Goal: Information Seeking & Learning: Learn about a topic

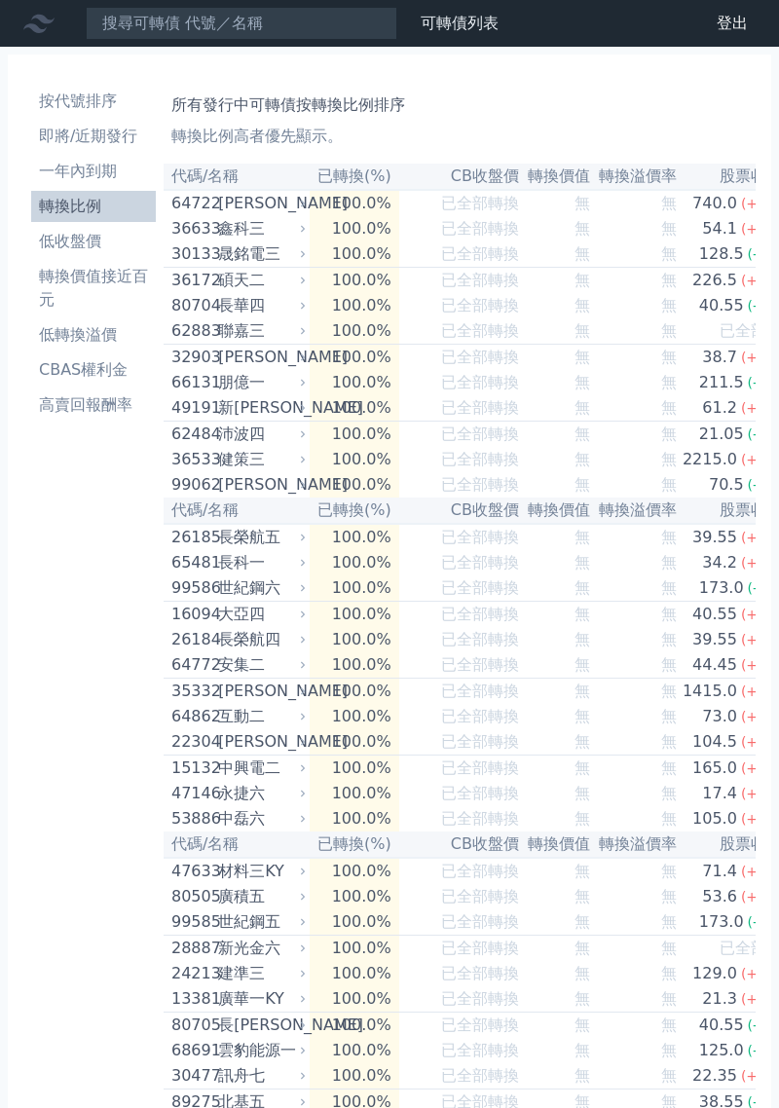
click at [110, 131] on li "即將/近期發行" at bounding box center [93, 136] width 125 height 23
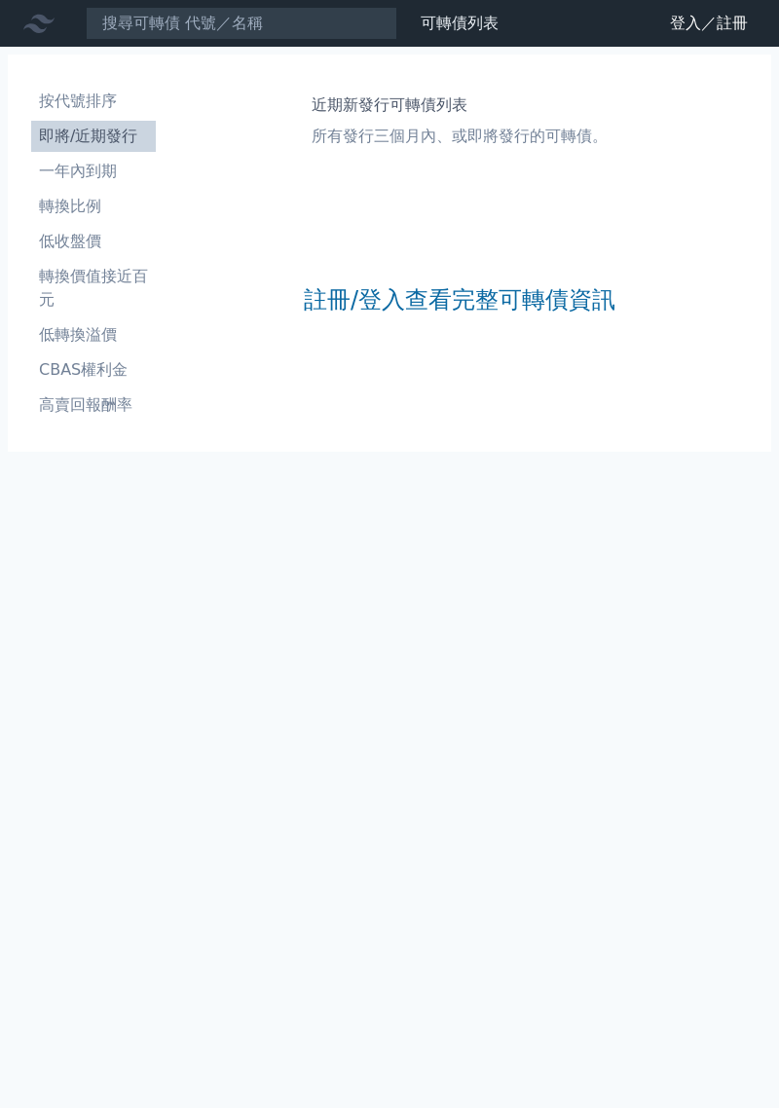
click at [459, 301] on link "註冊/登入查看完整可轉債資訊" at bounding box center [460, 299] width 312 height 31
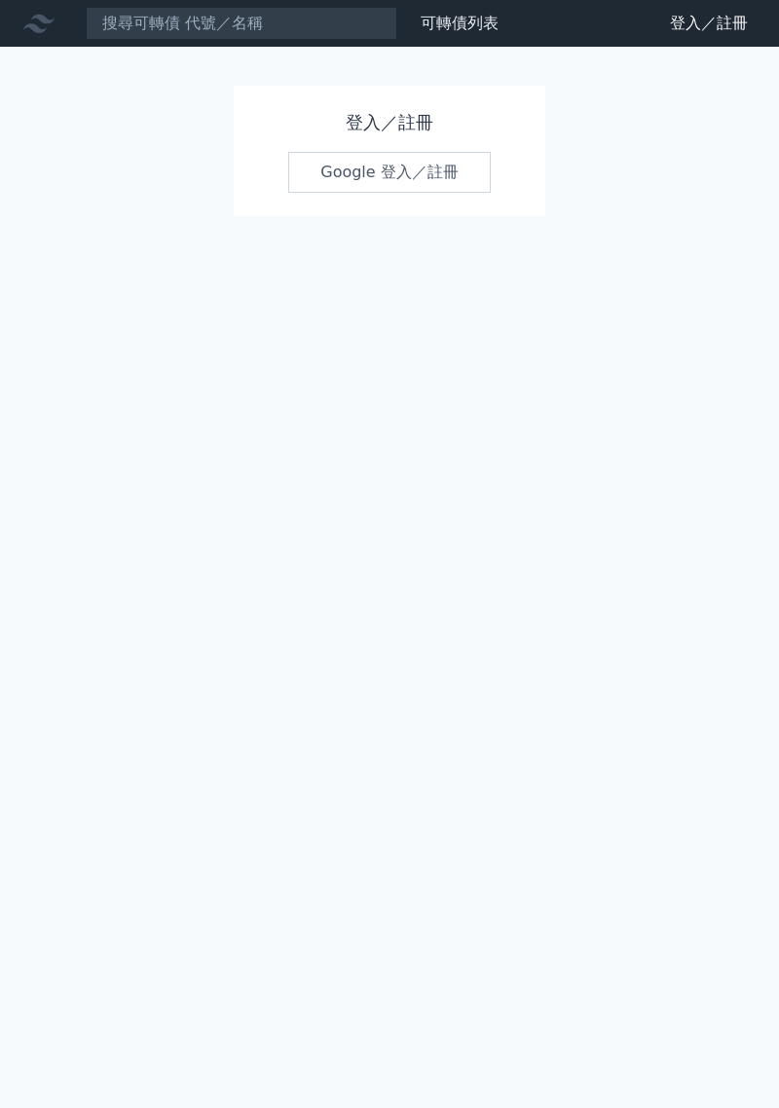
click at [397, 178] on link "Google 登入／註冊" at bounding box center [389, 172] width 203 height 41
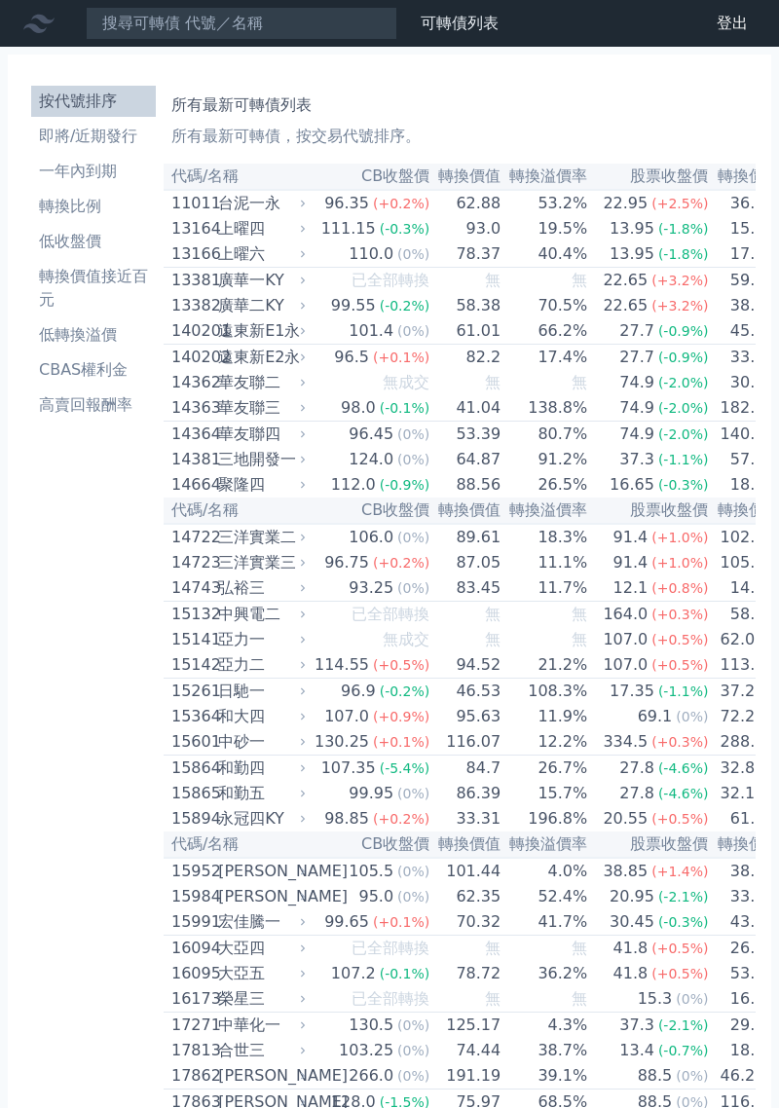
click at [112, 138] on li "即將/近期發行" at bounding box center [93, 136] width 125 height 23
